Goal: Task Accomplishment & Management: Use online tool/utility

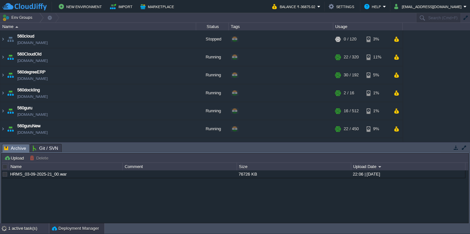
click at [22, 229] on div "1 active task(s)" at bounding box center [28, 228] width 41 height 10
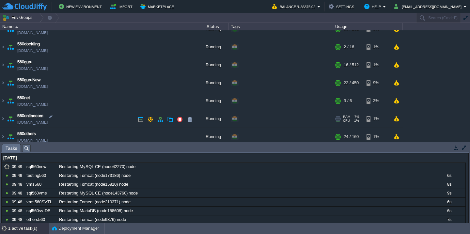
scroll to position [48, 0]
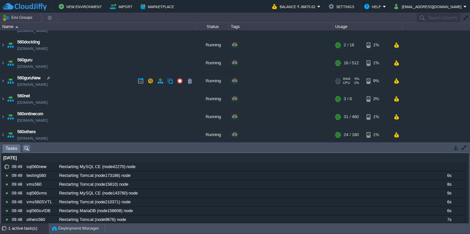
click at [100, 84] on td "560guruNew [DOMAIN_NAME]" at bounding box center [98, 81] width 196 height 18
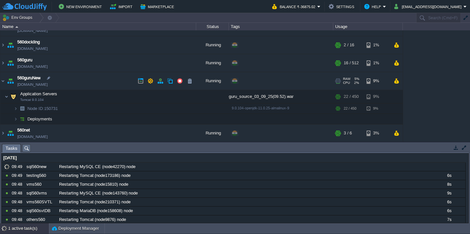
click at [100, 84] on td "560guruNew [DOMAIN_NAME]" at bounding box center [98, 81] width 196 height 18
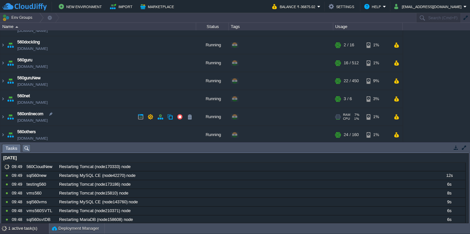
click at [89, 117] on td "560onlinecom [DOMAIN_NAME]" at bounding box center [98, 117] width 196 height 18
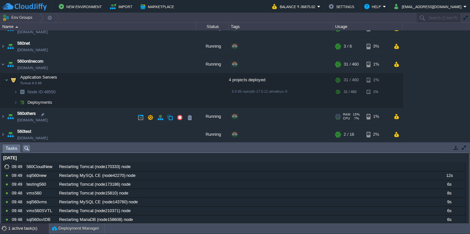
scroll to position [101, 0]
click at [94, 105] on td "Deployments" at bounding box center [98, 102] width 196 height 10
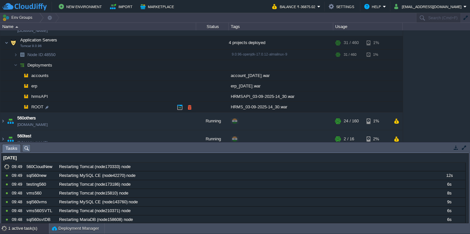
scroll to position [139, 0]
click at [192, 104] on button "button" at bounding box center [190, 106] width 6 height 6
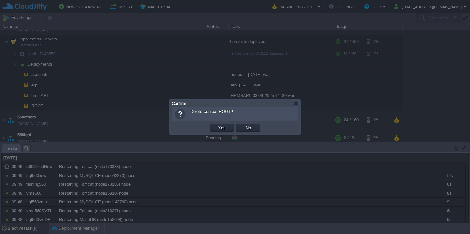
click at [217, 125] on button "Yes" at bounding box center [222, 128] width 11 height 6
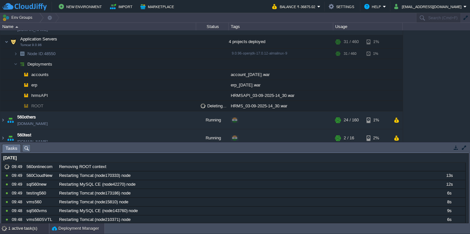
click at [72, 227] on button "Deployment Manager" at bounding box center [75, 228] width 47 height 7
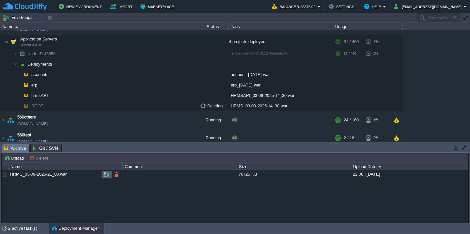
click at [106, 175] on button "button" at bounding box center [107, 175] width 6 height 6
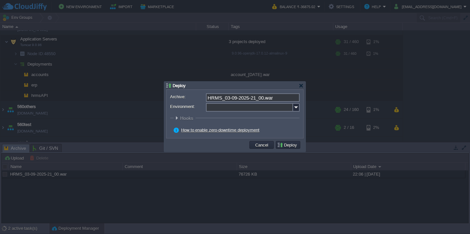
click at [224, 110] on input "Environment:" at bounding box center [249, 107] width 87 height 8
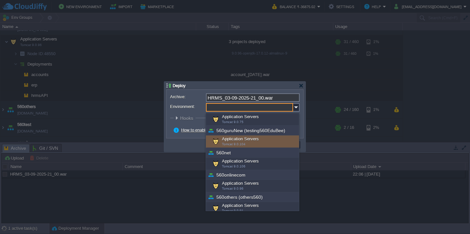
scroll to position [77, 0]
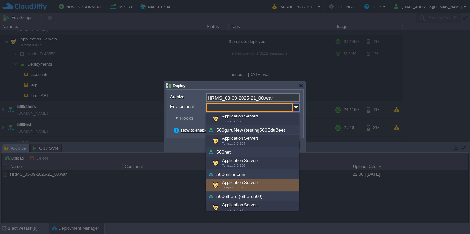
click at [232, 183] on div "Application Servers Tomcat 9.0.96" at bounding box center [252, 185] width 93 height 12
type input "Application Servers (560onlinecom)"
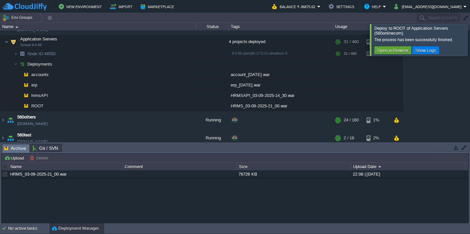
click at [470, 51] on div at bounding box center [478, 40] width 0 height 32
